Goal: Information Seeking & Learning: Compare options

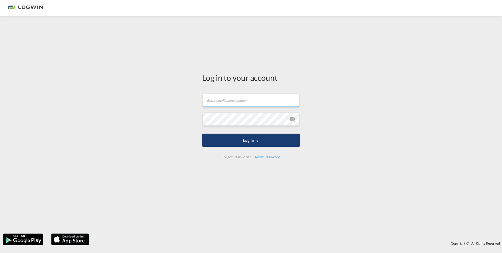
type input "[EMAIL_ADDRESS][DOMAIN_NAME]"
click at [242, 136] on button "Log In" at bounding box center [251, 139] width 98 height 13
